Goal: Communication & Community: Answer question/provide support

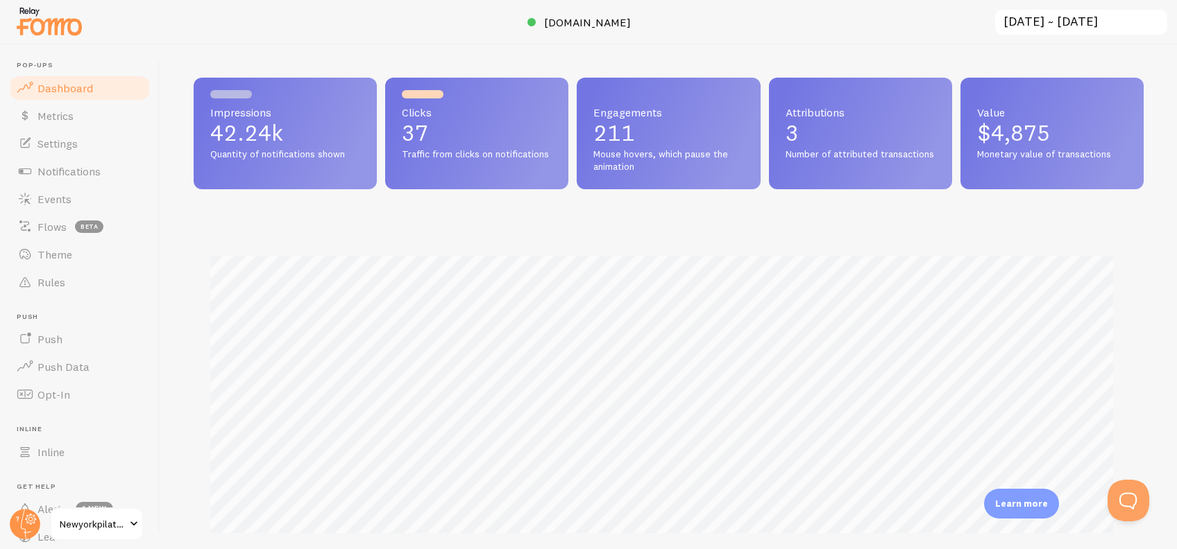
scroll to position [364, 936]
drag, startPoint x: 1126, startPoint y: 499, endPoint x: 1106, endPoint y: 484, distance: 24.7
click at [1127, 499] on button "Open Beacon popover" at bounding box center [1125, 498] width 42 height 42
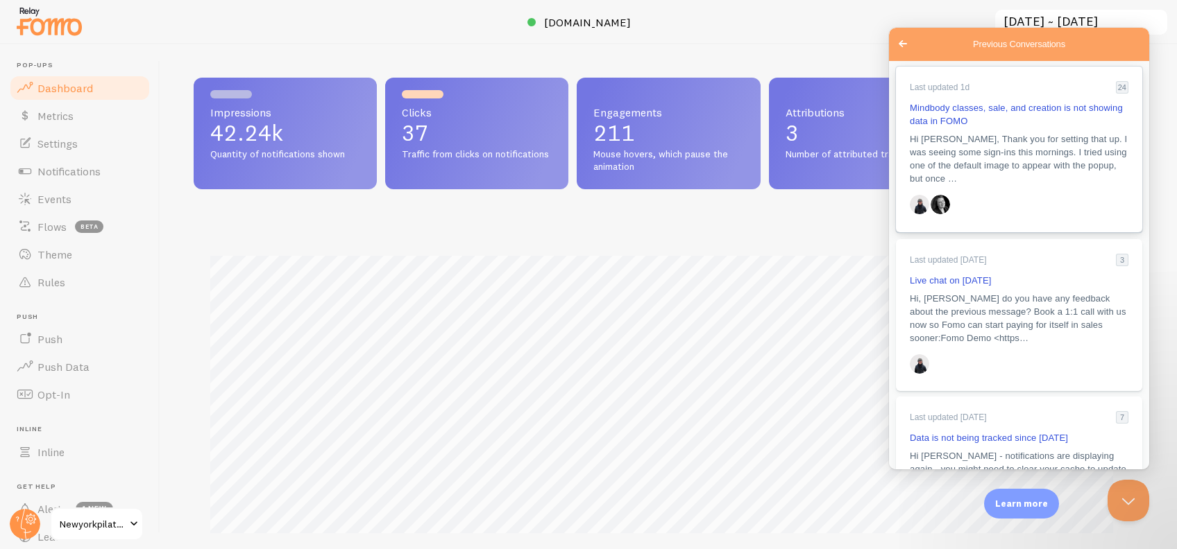
click at [987, 121] on span "Mindbody classes, sale, and creation is not showing data in FOMO" at bounding box center [1015, 115] width 213 height 24
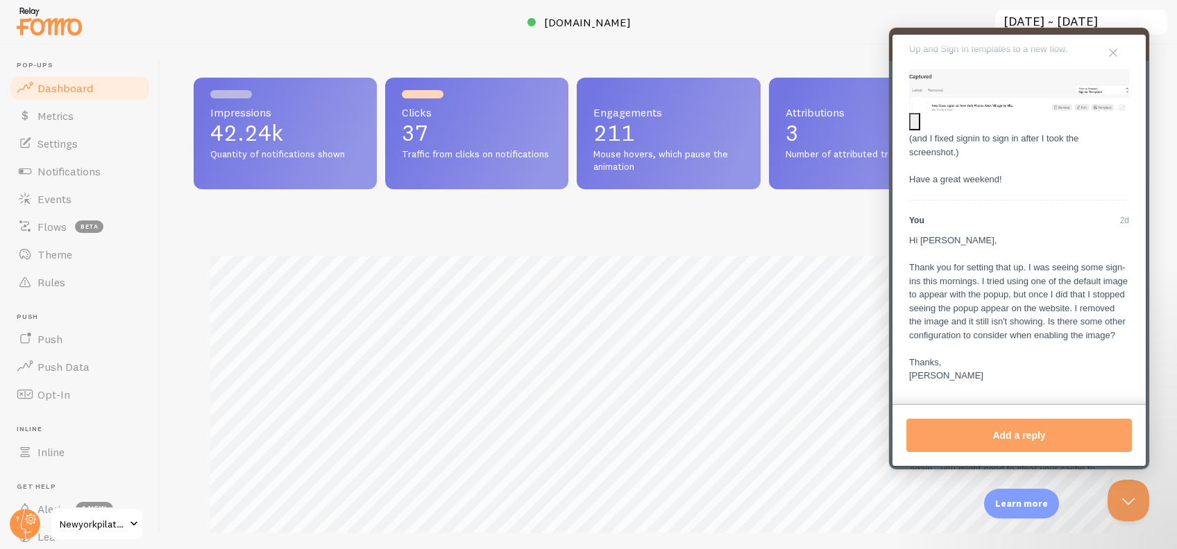
scroll to position [1917, 0]
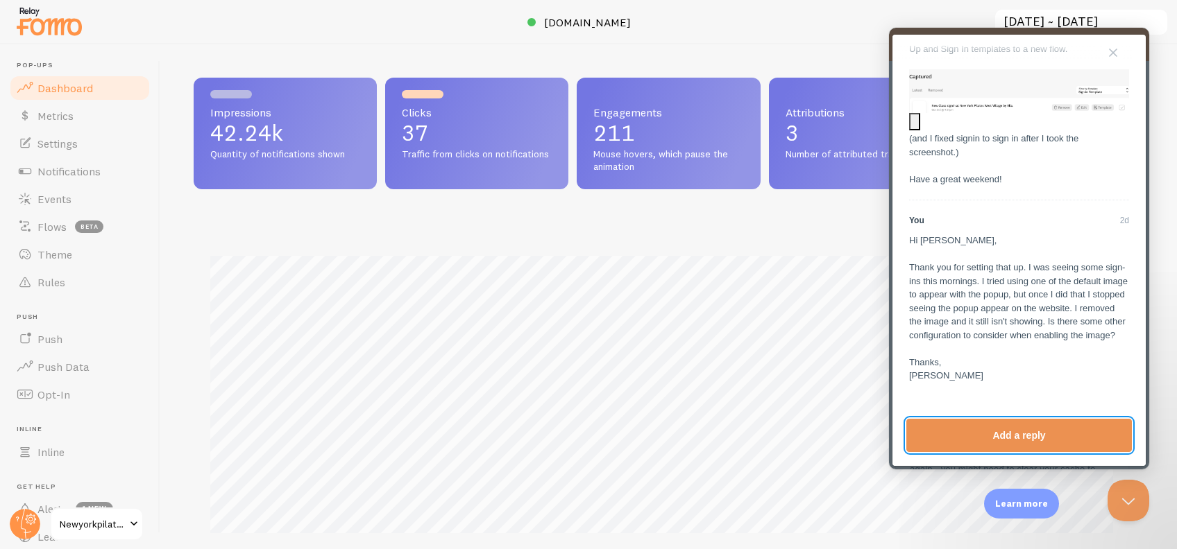
click at [973, 441] on button "Add a reply" at bounding box center [1018, 435] width 225 height 33
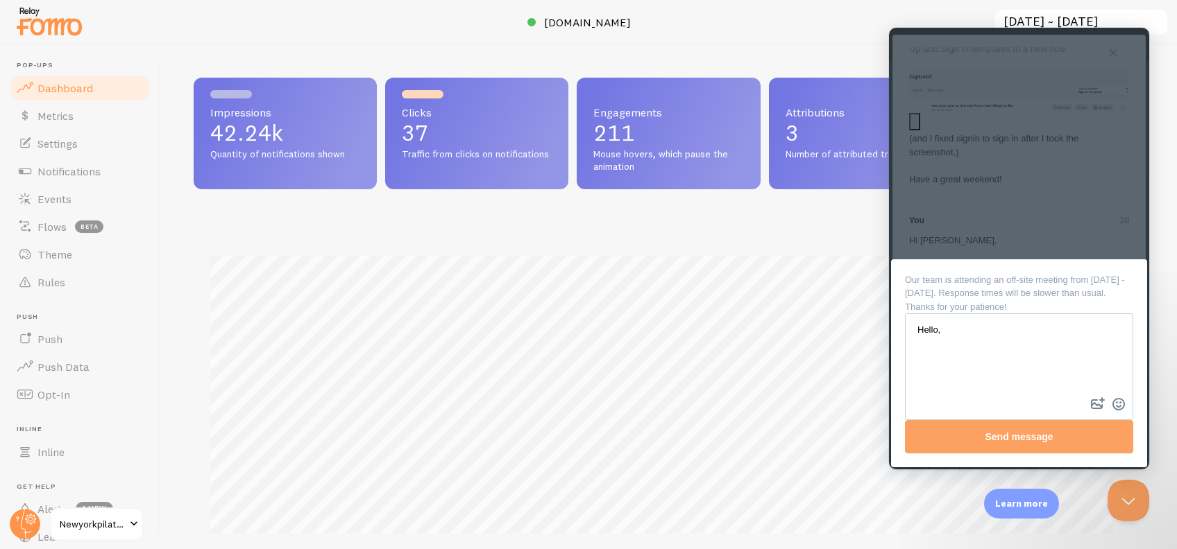
click at [925, 357] on textarea "Hello," at bounding box center [1018, 355] width 225 height 80
click at [43, 208] on link "Events" at bounding box center [79, 199] width 143 height 28
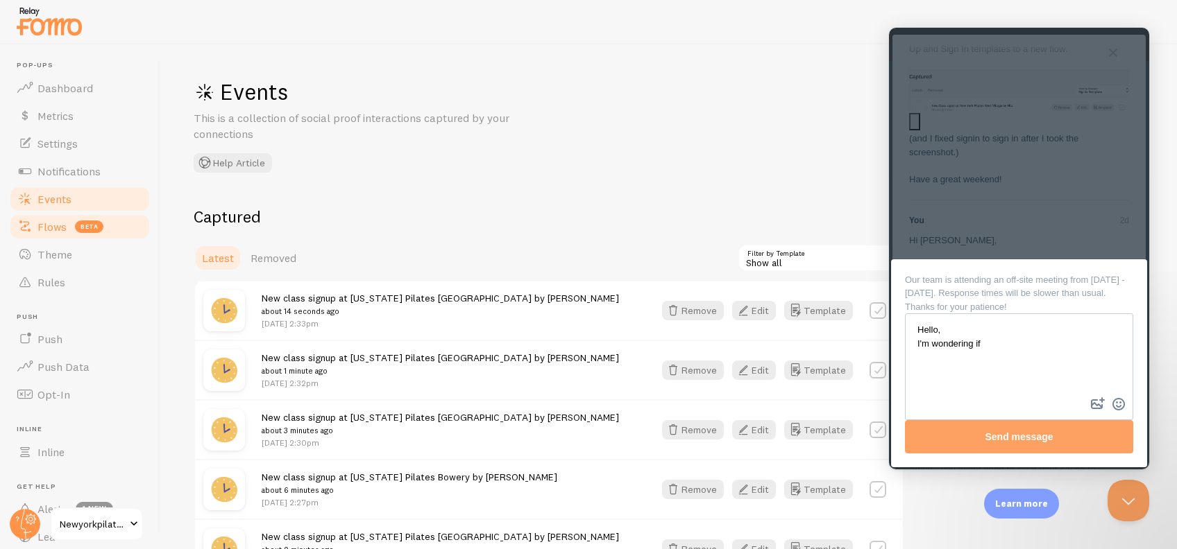
click at [58, 236] on link "Flows beta" at bounding box center [79, 227] width 143 height 28
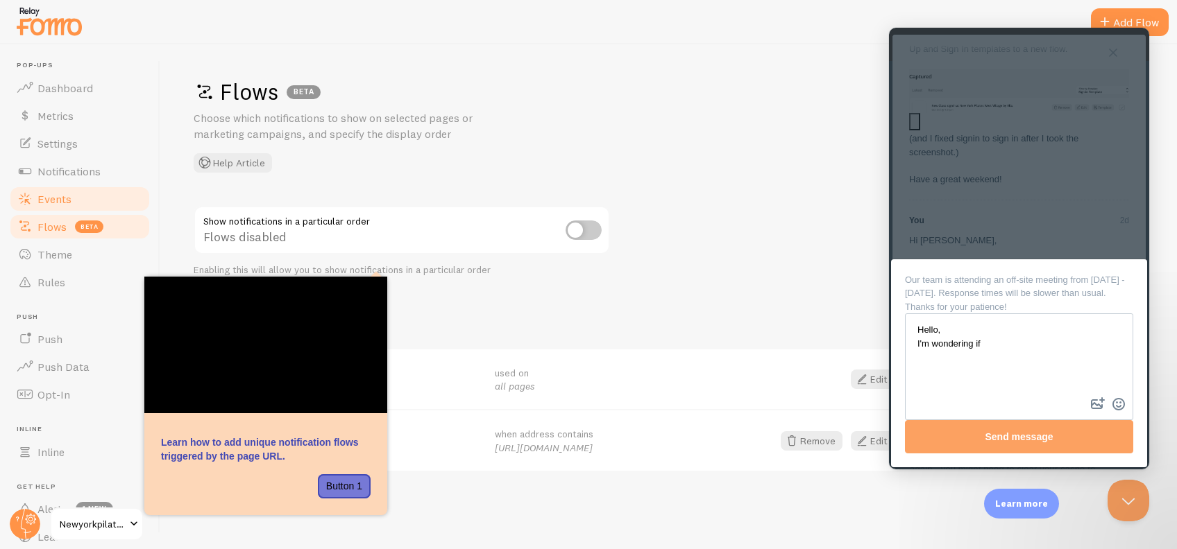
click at [73, 196] on link "Events" at bounding box center [79, 199] width 143 height 28
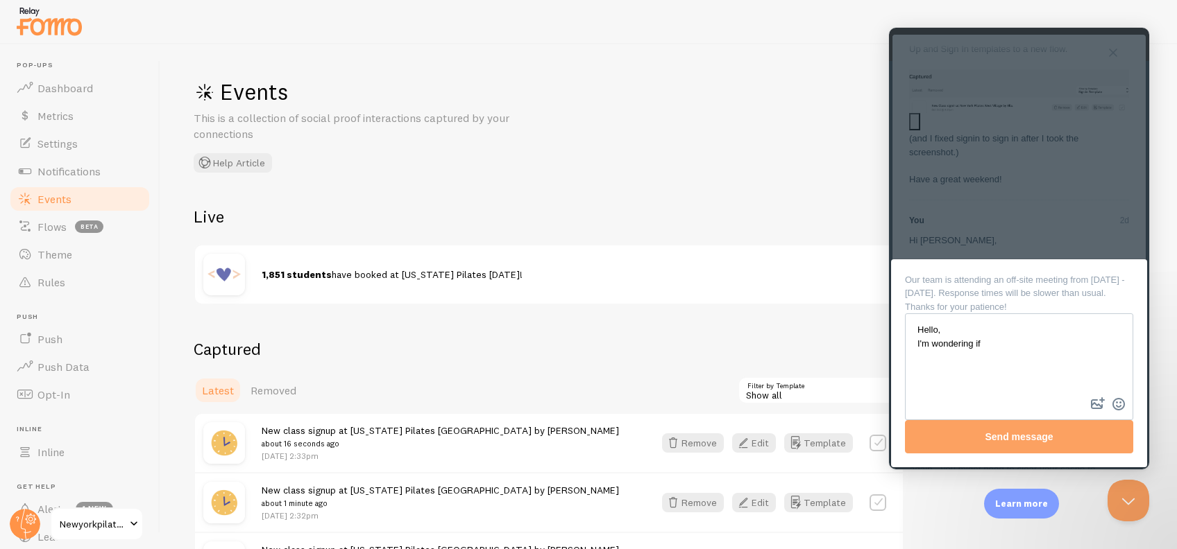
click at [1031, 339] on textarea "Hello, I'm wondering if" at bounding box center [1018, 355] width 225 height 80
drag, startPoint x: 1086, startPoint y: 332, endPoint x: 1776, endPoint y: 377, distance: 691.0
click at [889, 349] on html "Go back Previous Conversations Last updated 1d 24 Mindbody classes, sale, and c…" at bounding box center [1019, 249] width 260 height 442
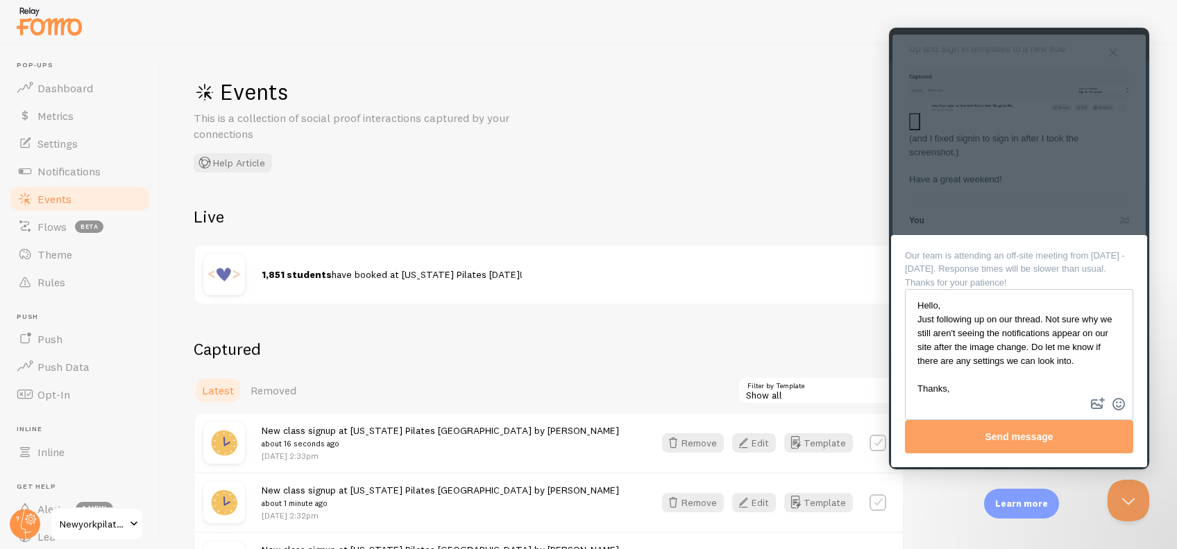
scroll to position [2, 0]
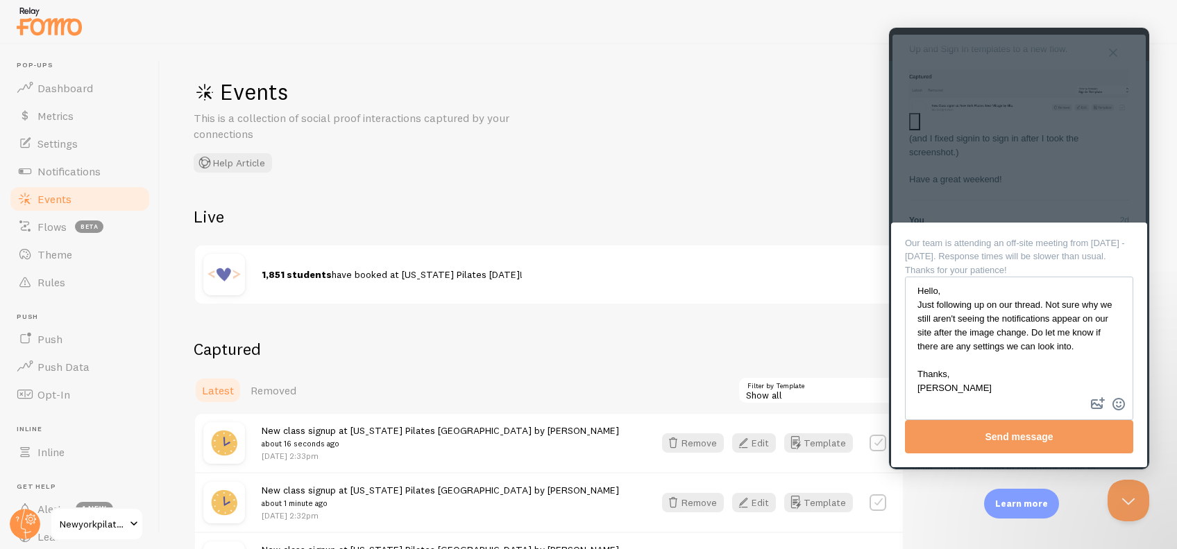
type textarea "Hello, Just following up on our thread. Not sure why we still aren't seeing the…"
click at [994, 442] on button "Send message" at bounding box center [1019, 436] width 228 height 33
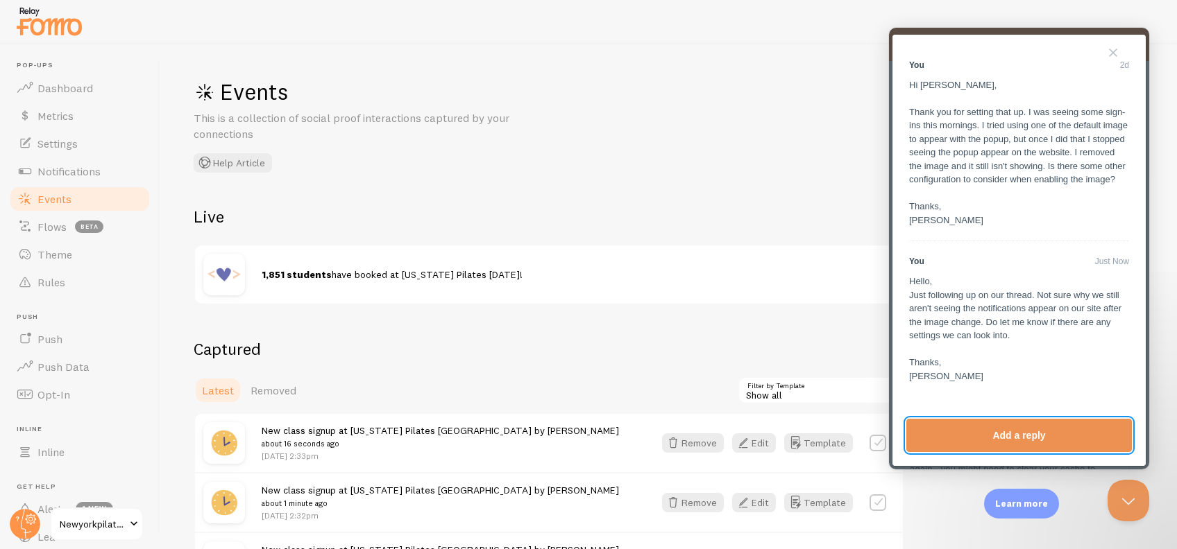
scroll to position [1917, 0]
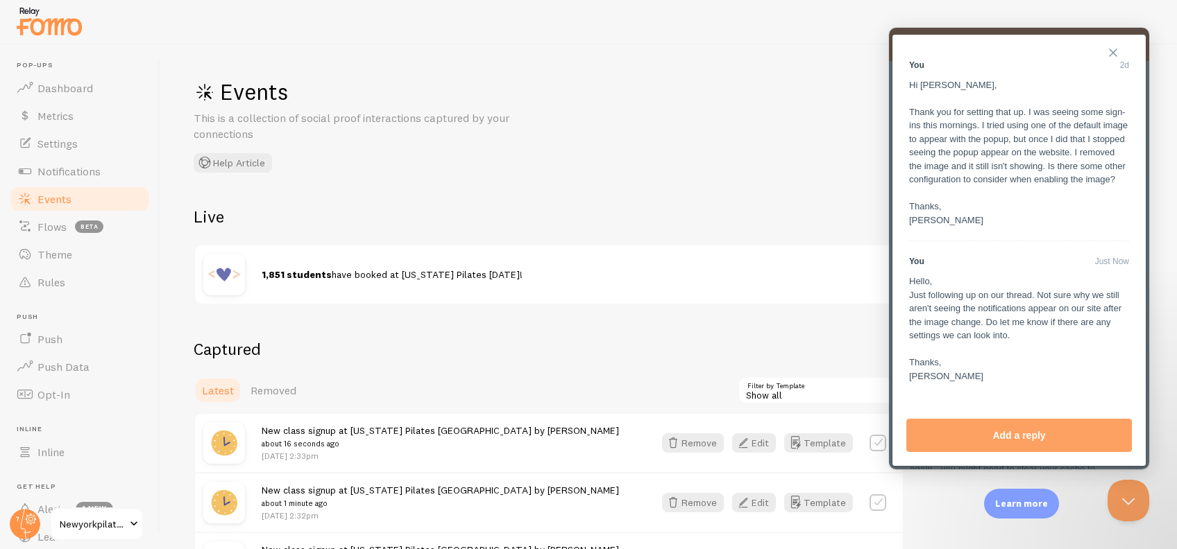
click at [1113, 55] on button "Close" at bounding box center [1113, 53] width 22 height 22
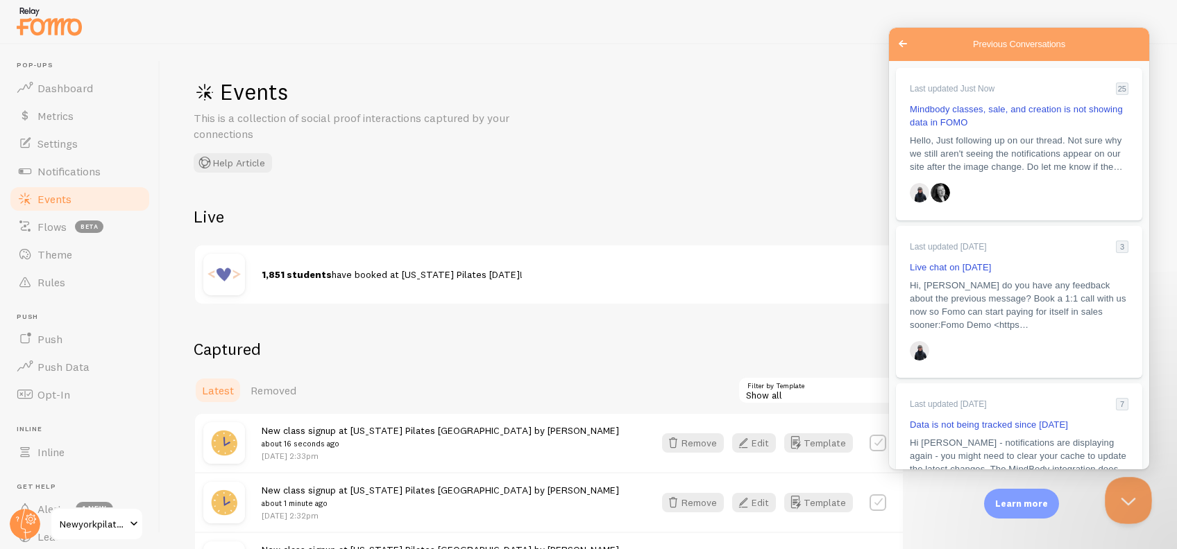
drag, startPoint x: 1124, startPoint y: 492, endPoint x: 2057, endPoint y: 1025, distance: 1073.8
click at [1124, 492] on button "Close Beacon popover" at bounding box center [1125, 498] width 42 height 42
